Goal: Task Accomplishment & Management: Manage account settings

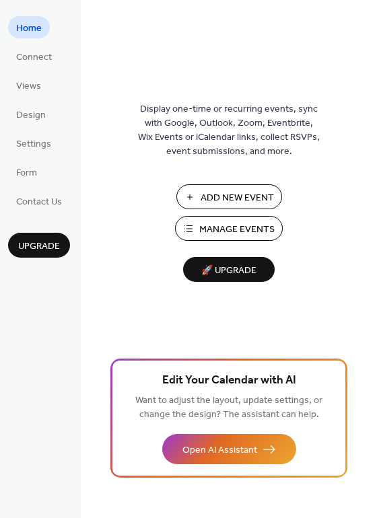
click at [195, 230] on button "Manage Events" at bounding box center [229, 228] width 108 height 25
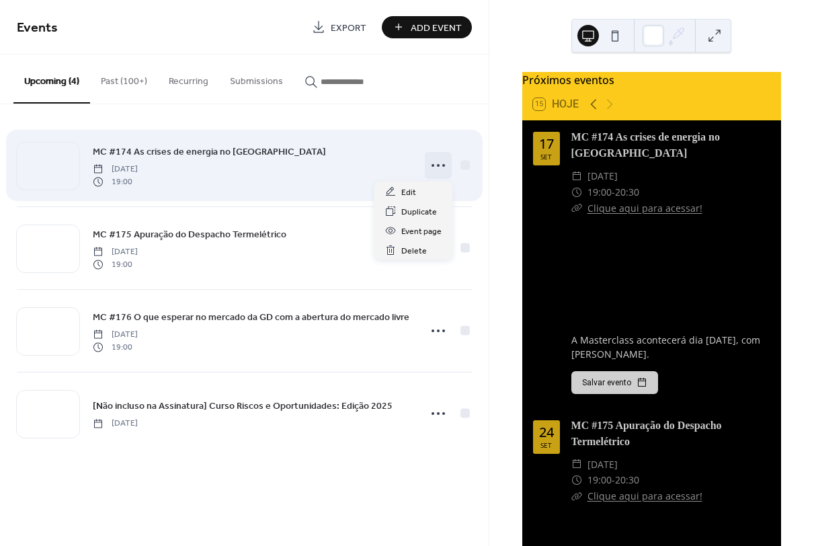
click at [434, 163] on icon at bounding box center [439, 166] width 22 height 22
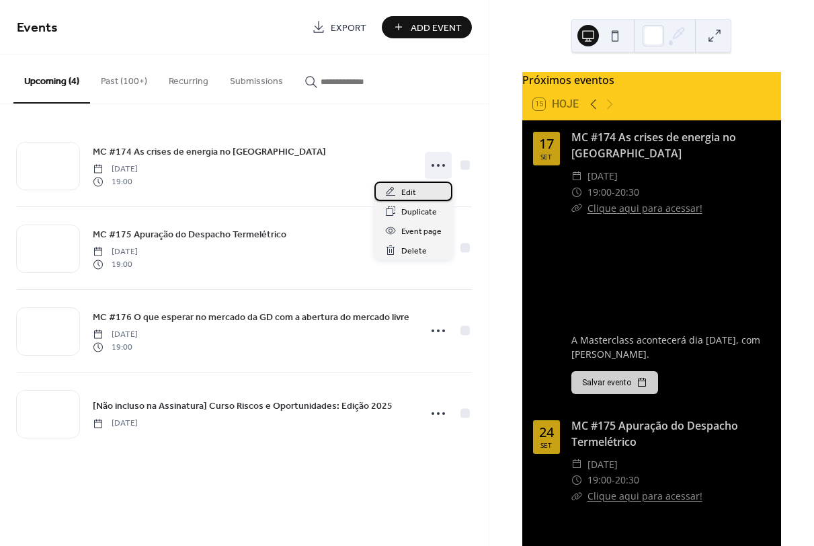
click at [407, 195] on span "Edit" at bounding box center [409, 193] width 15 height 14
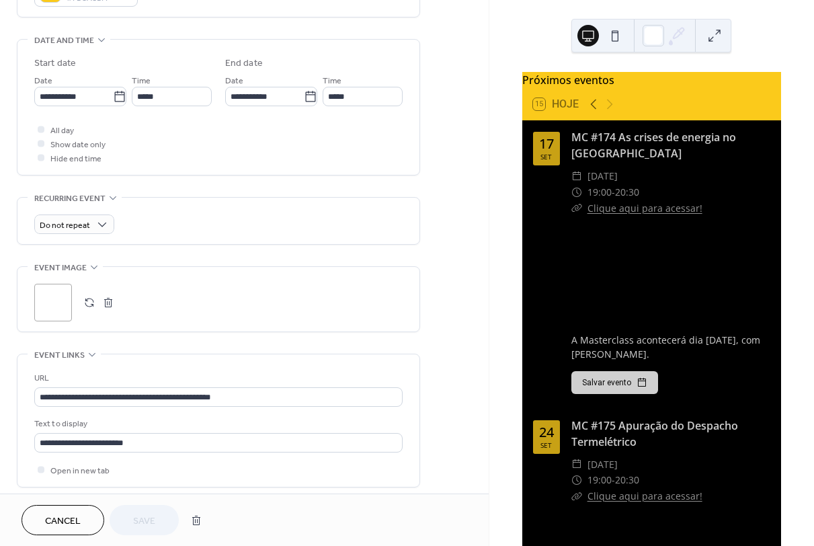
scroll to position [444, 0]
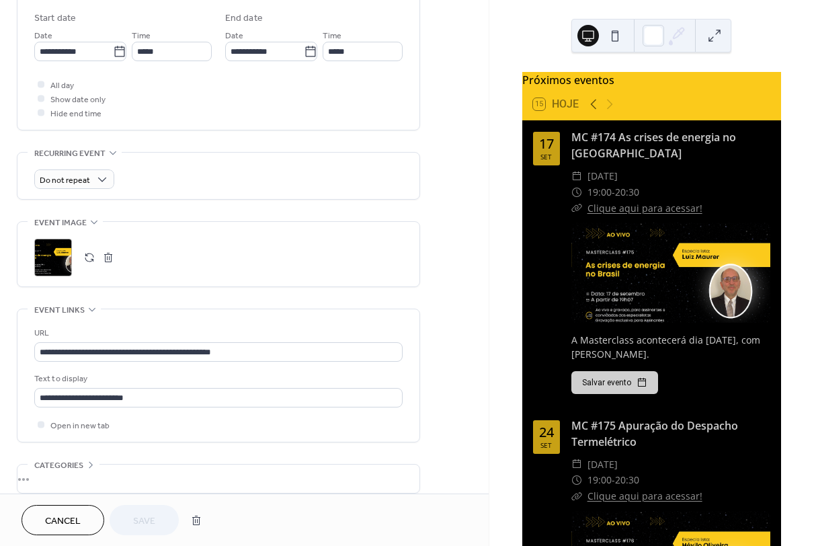
click at [88, 258] on button "button" at bounding box center [89, 257] width 19 height 19
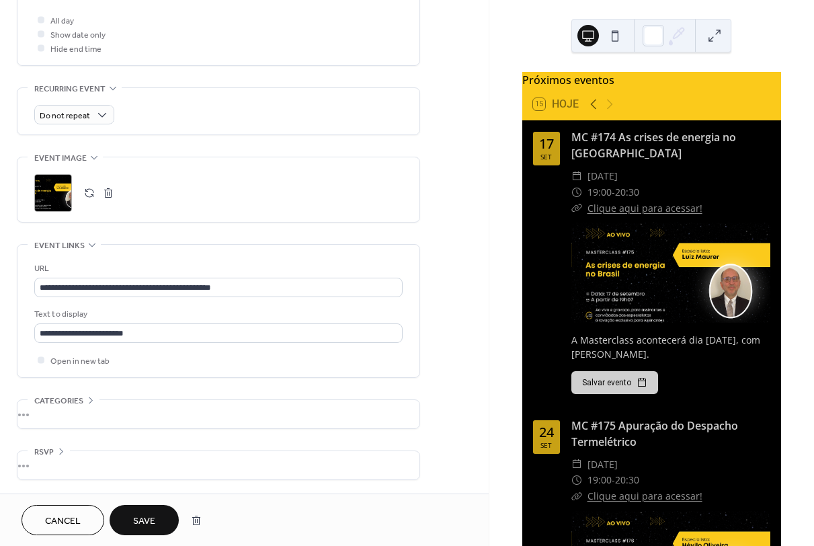
click at [139, 523] on span "Save" at bounding box center [144, 522] width 22 height 14
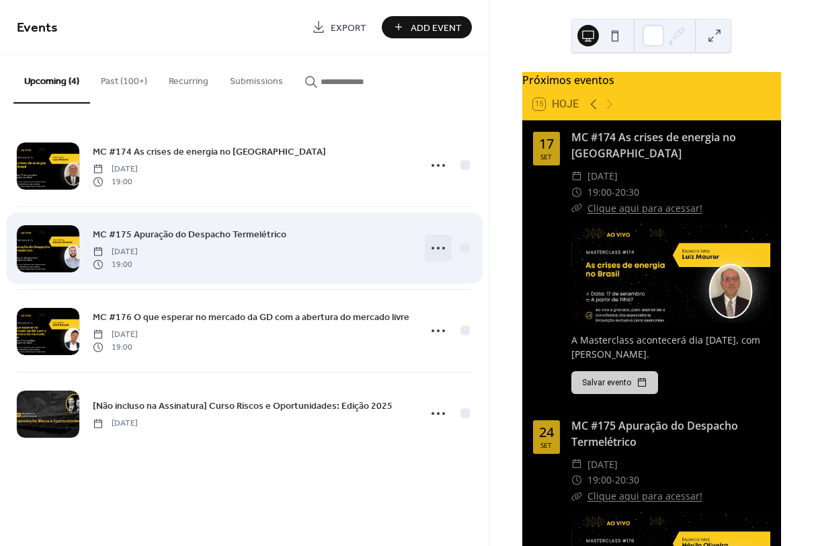
click at [433, 246] on icon at bounding box center [439, 248] width 22 height 22
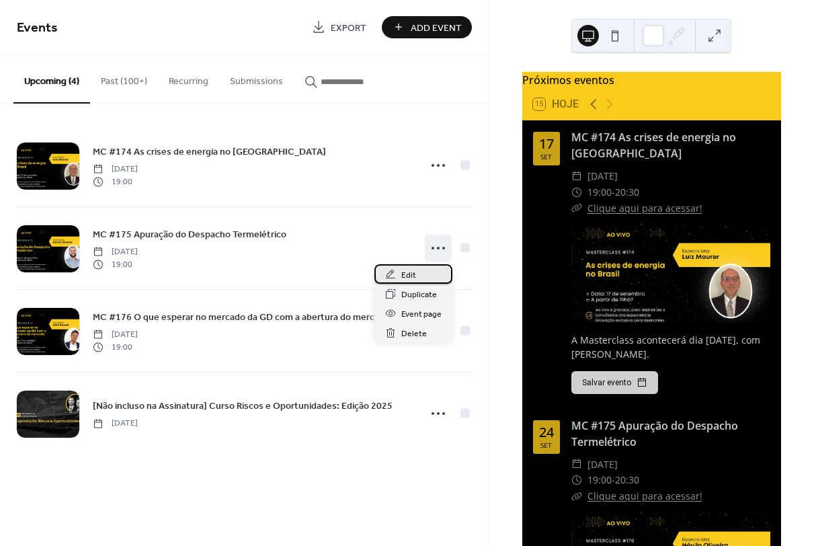
click at [412, 272] on span "Edit" at bounding box center [409, 275] width 15 height 14
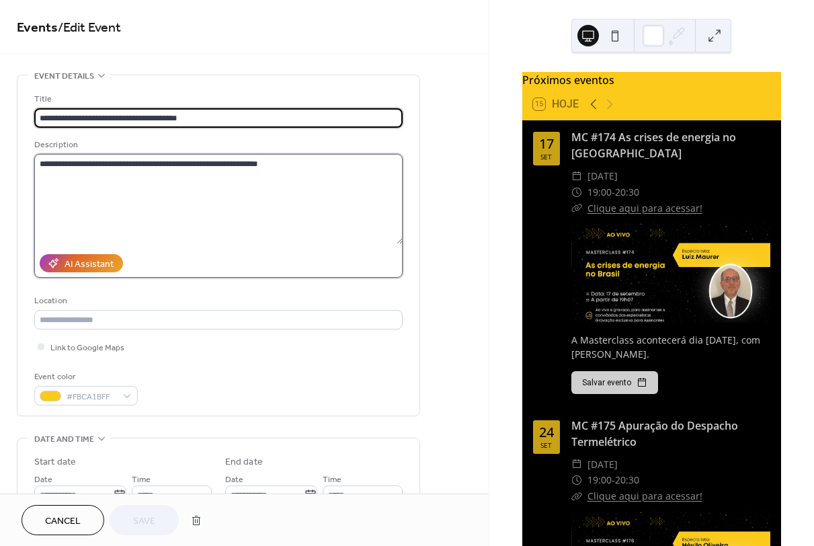
click at [153, 165] on textarea "**********" at bounding box center [218, 199] width 369 height 90
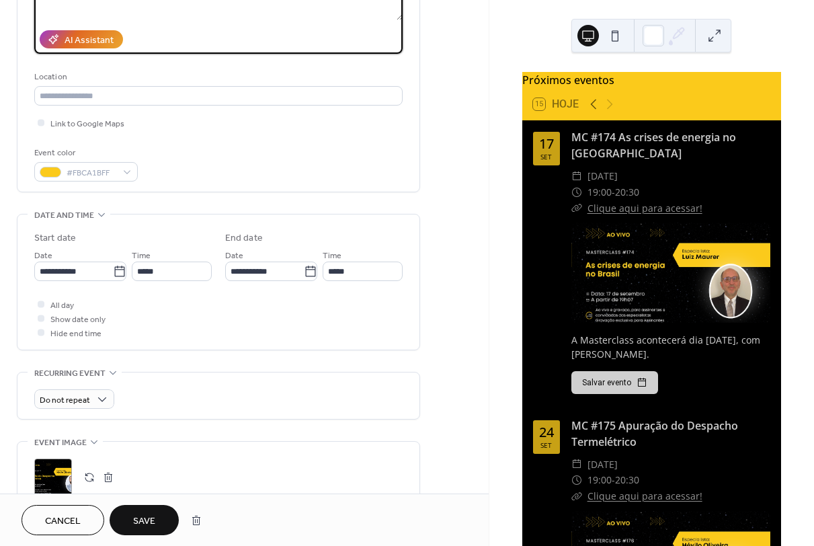
scroll to position [233, 0]
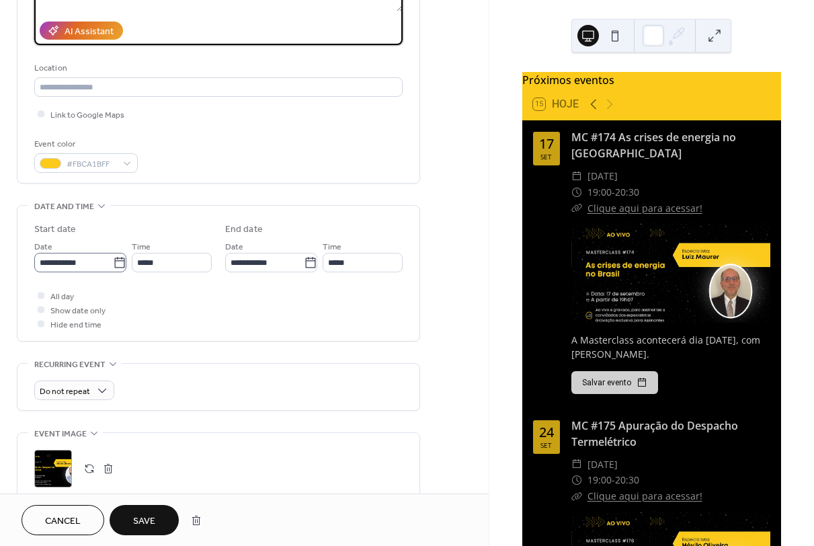
type textarea "**********"
click at [116, 262] on icon at bounding box center [119, 262] width 13 height 13
click at [113, 262] on input "**********" at bounding box center [73, 263] width 79 height 20
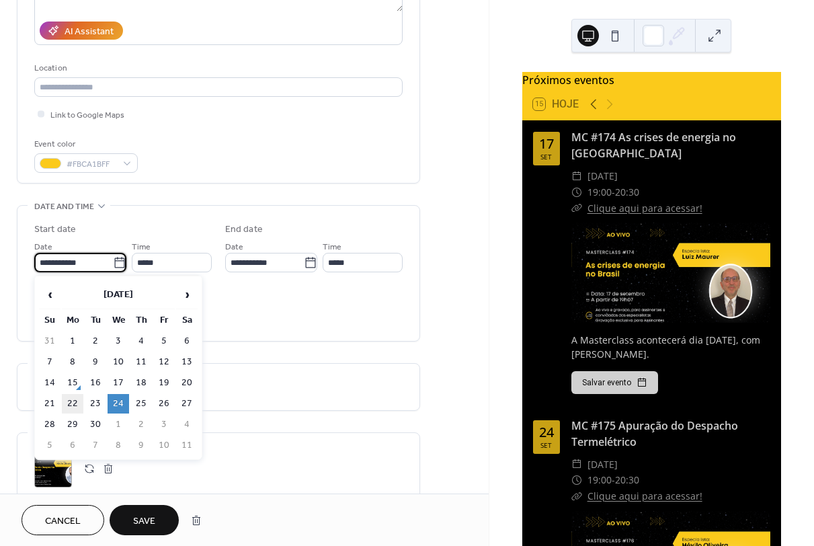
click at [73, 407] on td "22" at bounding box center [73, 404] width 22 height 20
type input "**********"
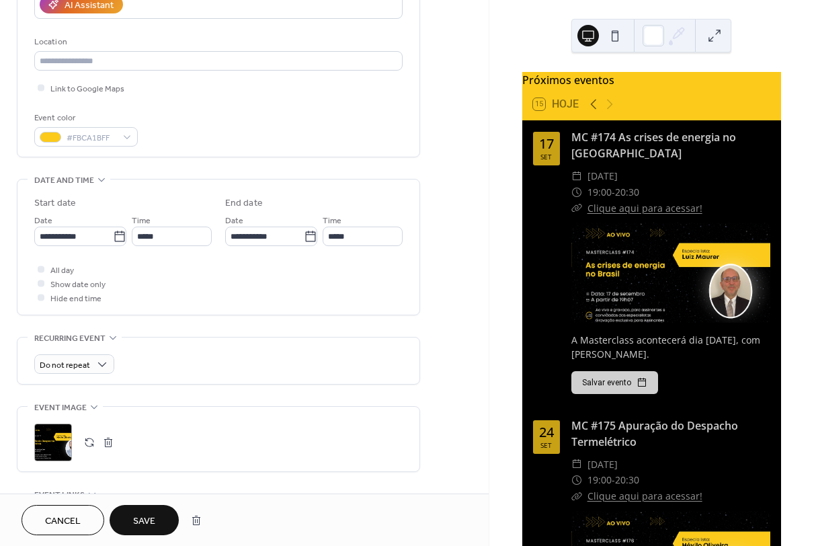
scroll to position [283, 0]
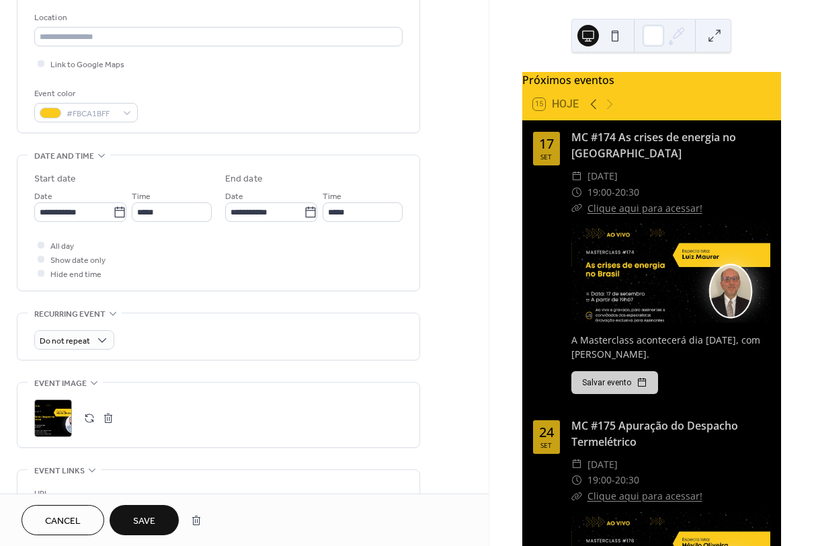
click at [89, 422] on button "button" at bounding box center [89, 418] width 19 height 19
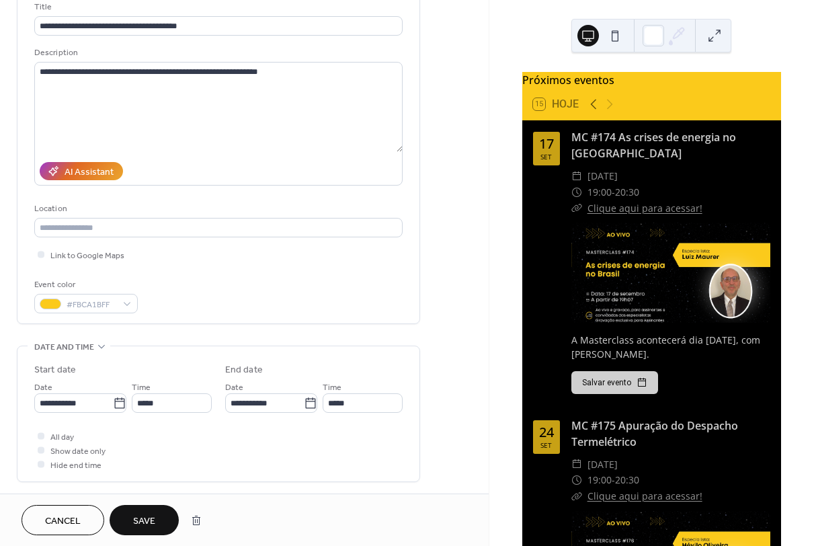
scroll to position [0, 0]
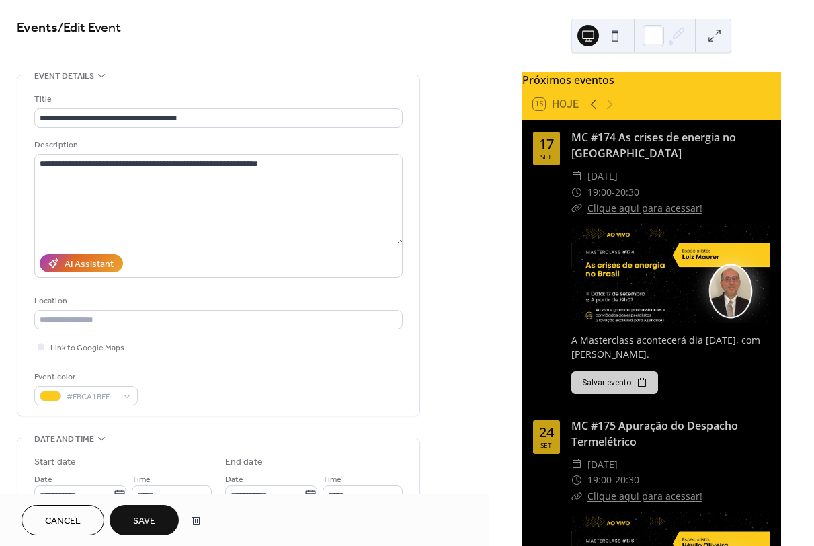
click at [139, 517] on span "Save" at bounding box center [144, 522] width 22 height 14
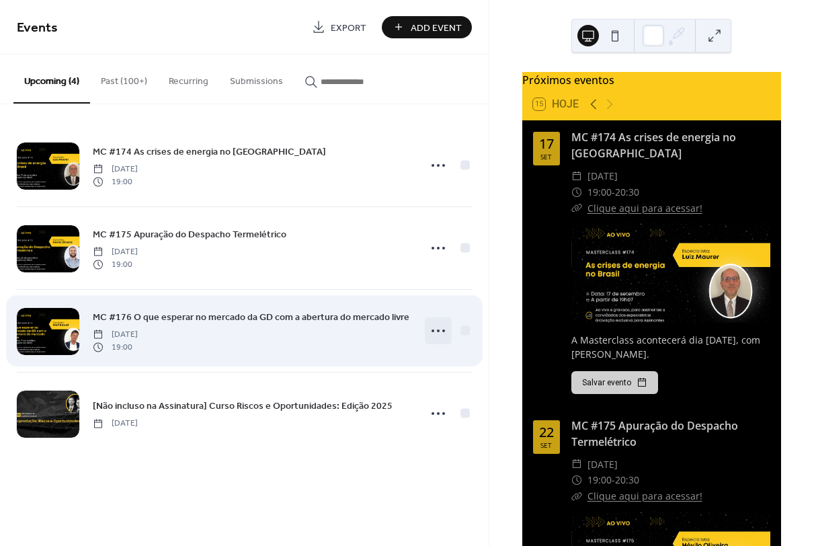
click at [439, 330] on circle at bounding box center [438, 331] width 3 height 3
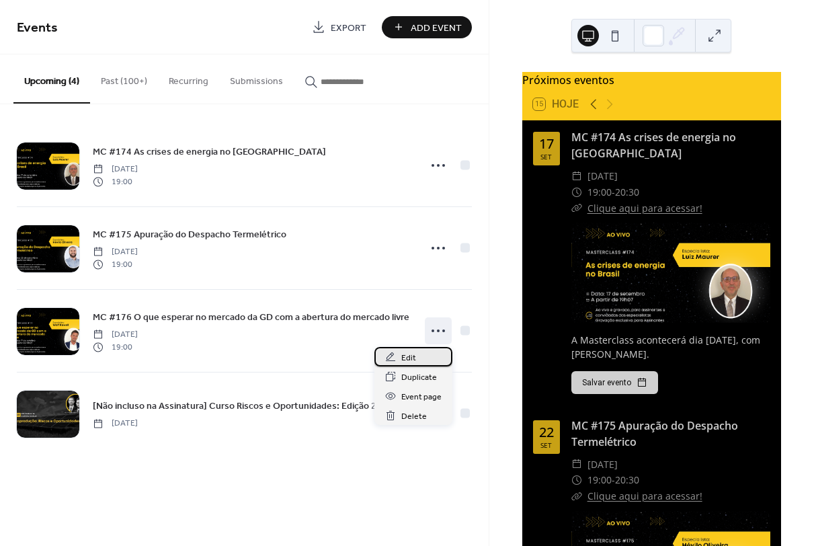
click at [420, 353] on div "Edit" at bounding box center [414, 357] width 78 height 20
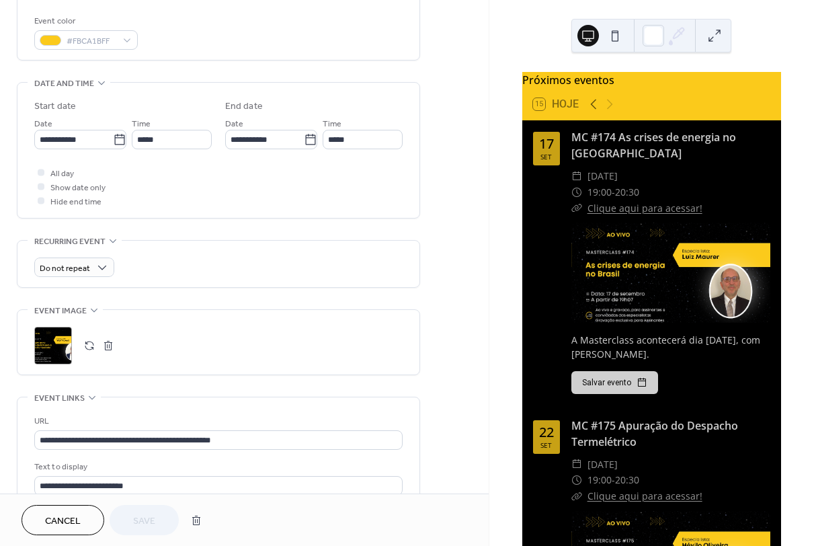
scroll to position [508, 0]
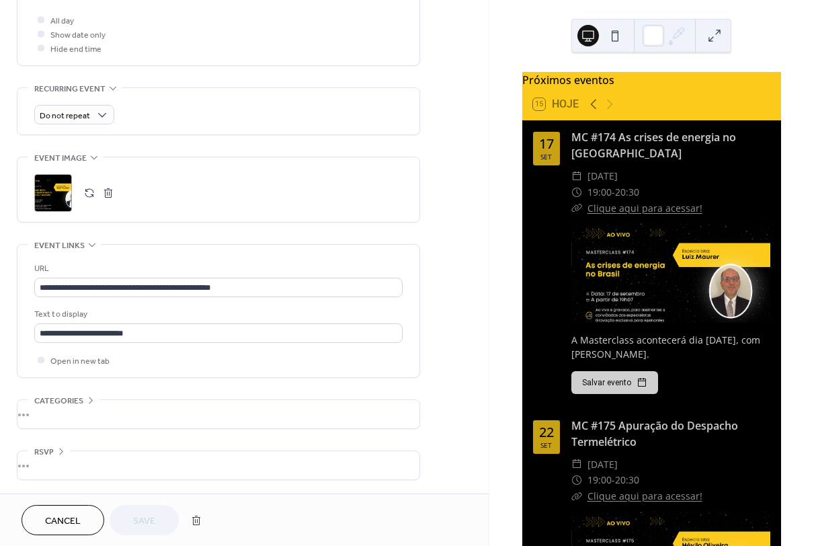
click at [82, 192] on button "button" at bounding box center [89, 193] width 19 height 19
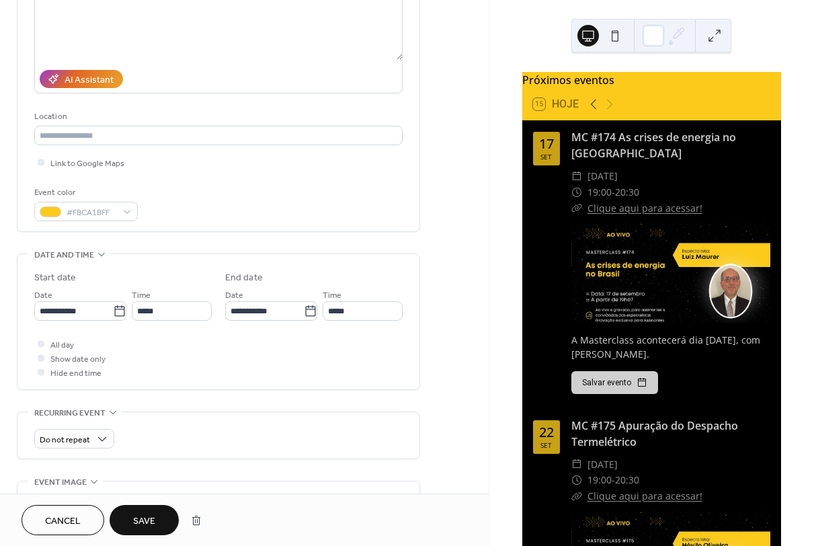
scroll to position [425, 0]
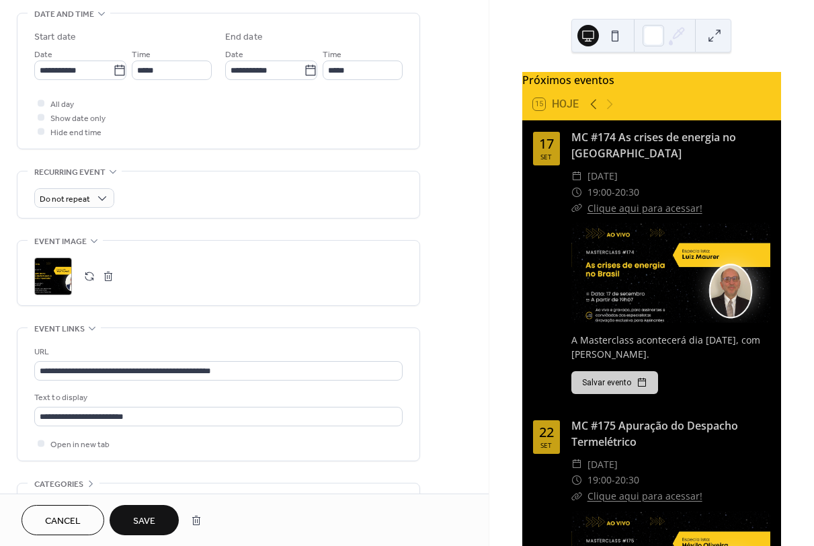
click at [153, 519] on span "Save" at bounding box center [144, 522] width 22 height 14
